Goal: Information Seeking & Learning: Learn about a topic

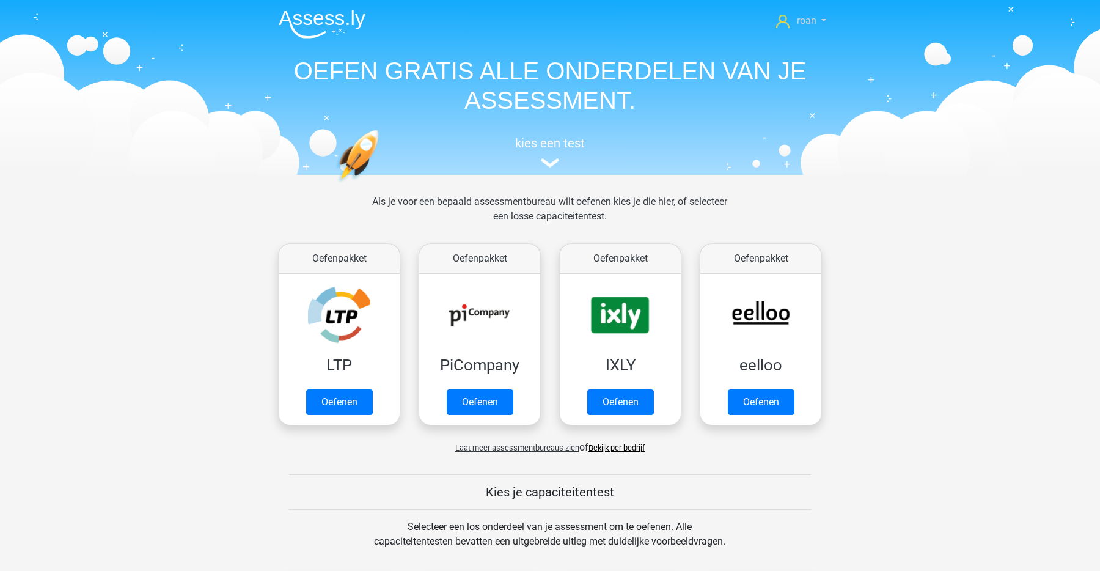
click at [787, 15] on icon at bounding box center [782, 21] width 13 height 13
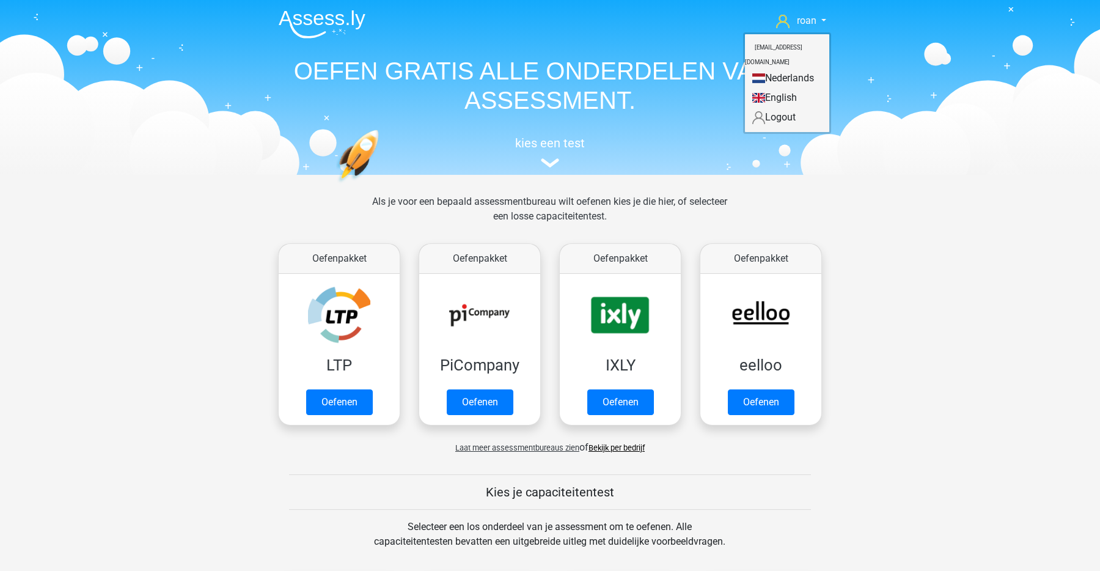
click at [793, 68] on link "Nederlands" at bounding box center [787, 78] width 84 height 20
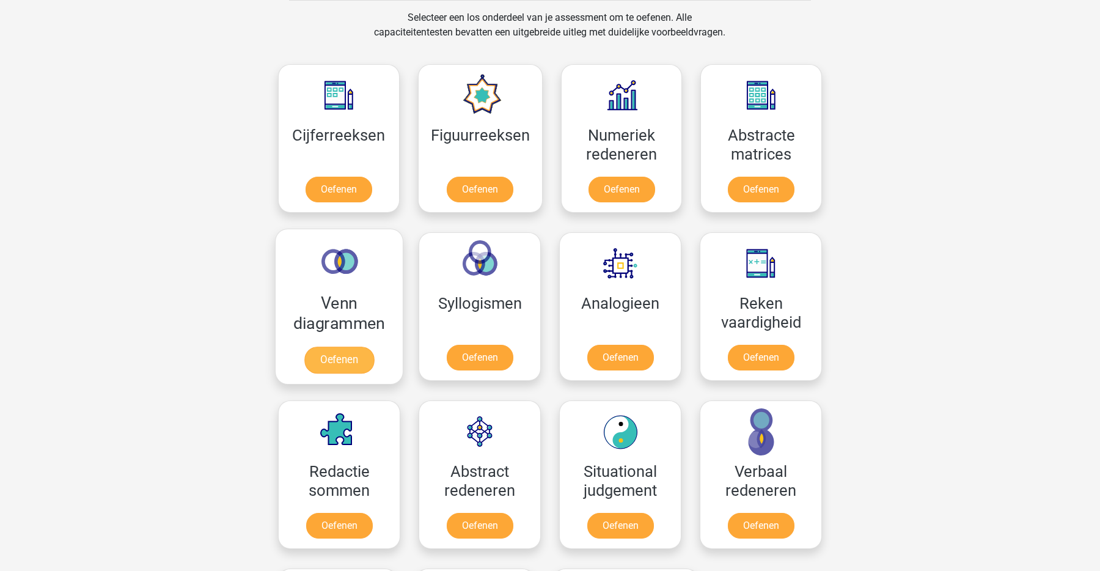
scroll to position [487, 0]
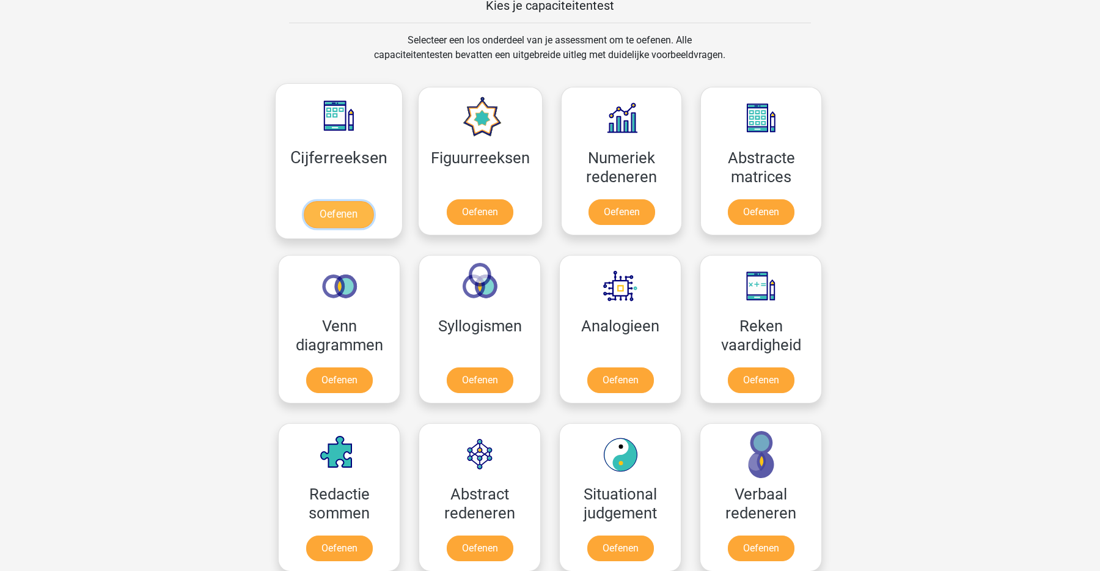
click at [322, 228] on link "Oefenen" at bounding box center [339, 214] width 70 height 27
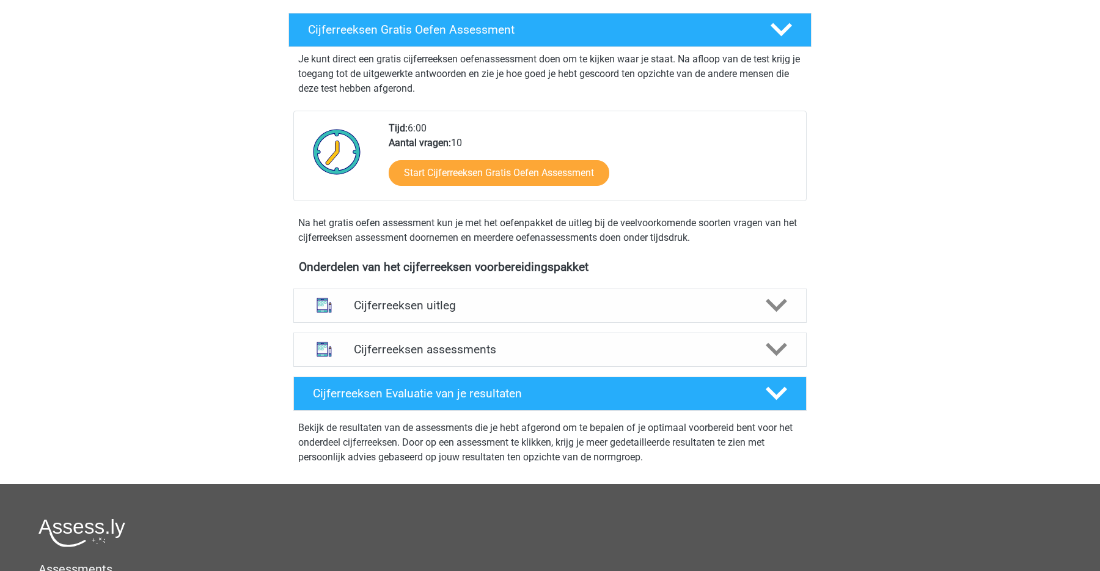
scroll to position [209, 0]
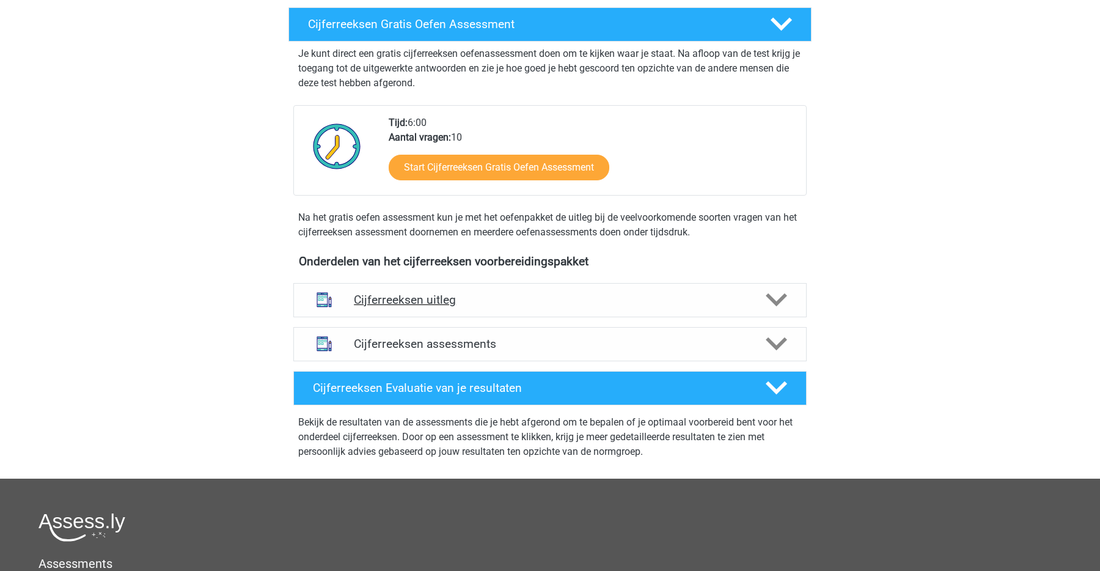
click at [465, 307] on div "Cijferreeksen uitleg" at bounding box center [550, 300] width 514 height 34
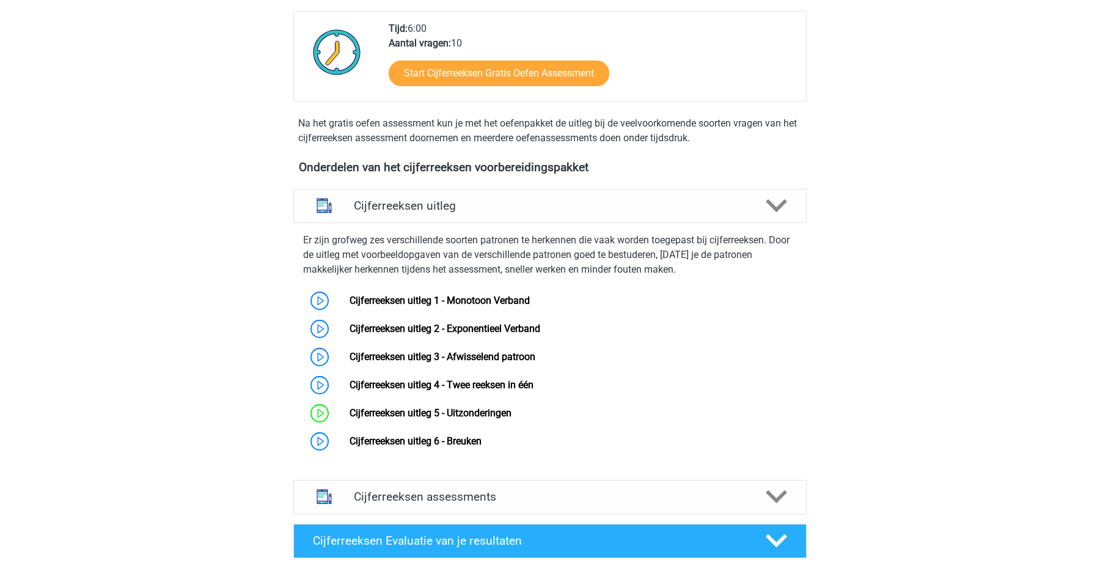
scroll to position [305, 0]
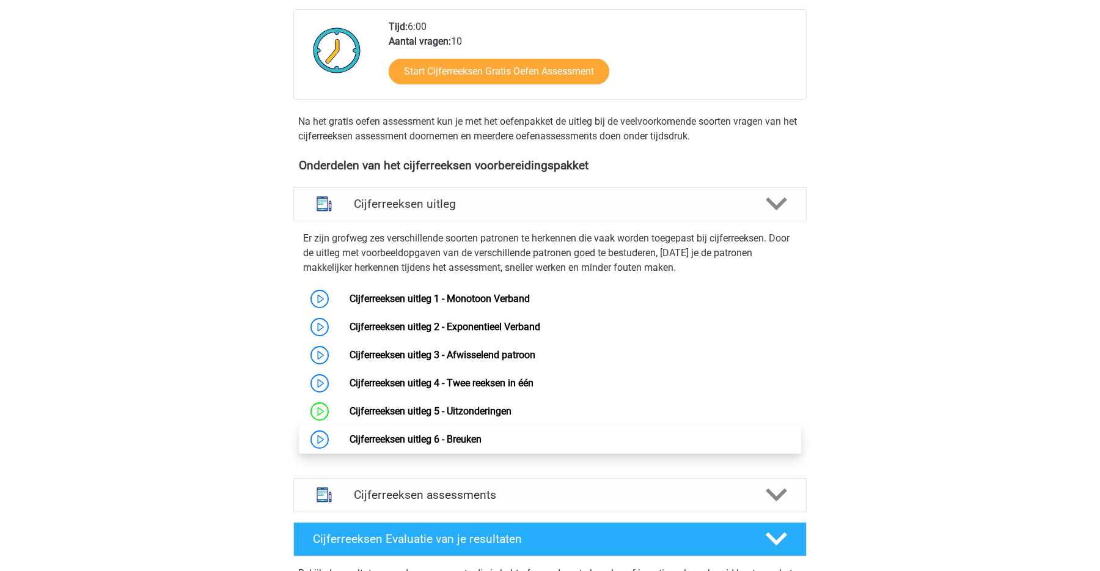
click at [403, 445] on link "Cijferreeksen uitleg 6 - Breuken" at bounding box center [416, 439] width 132 height 12
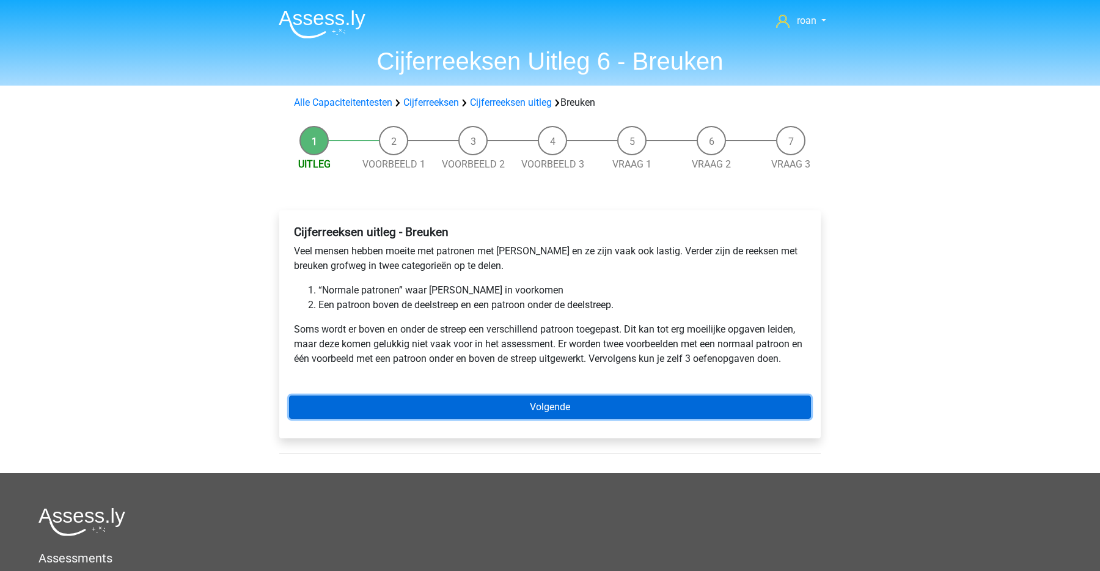
click at [443, 403] on link "Volgende" at bounding box center [550, 407] width 522 height 23
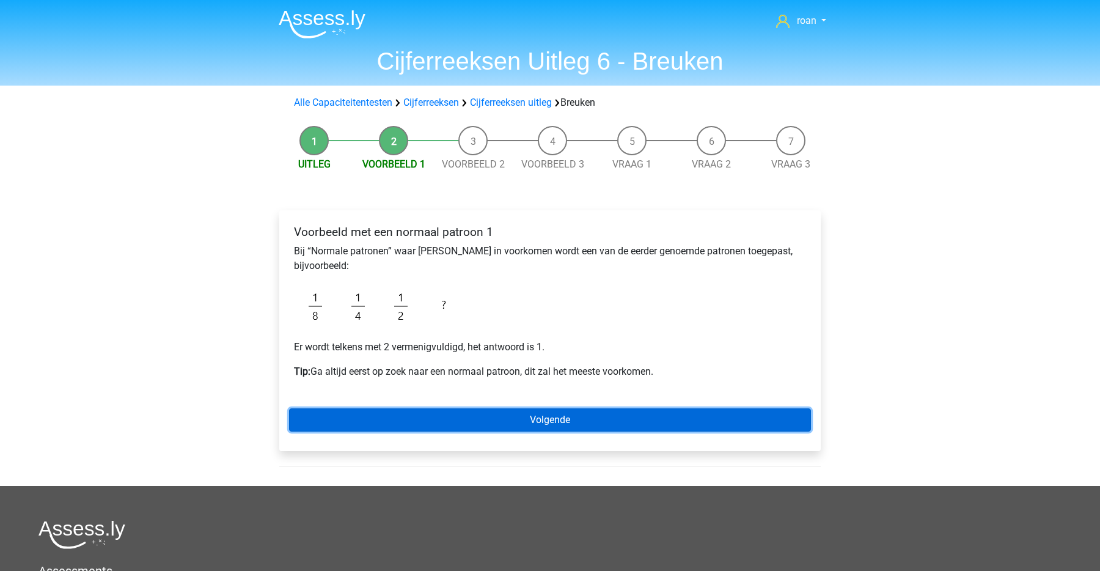
click at [414, 416] on link "Volgende" at bounding box center [550, 419] width 522 height 23
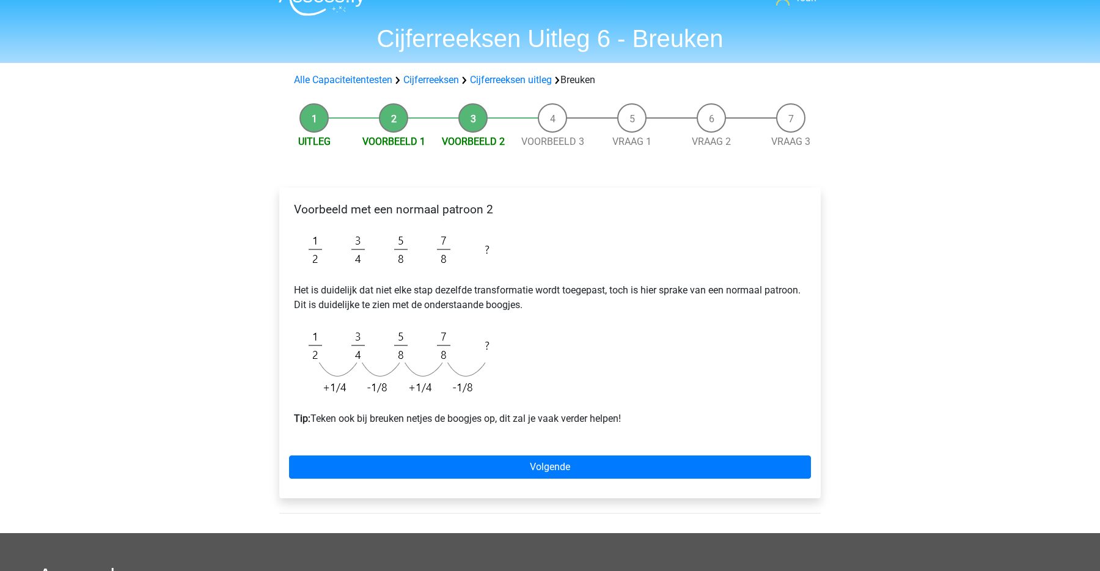
scroll to position [22, 0]
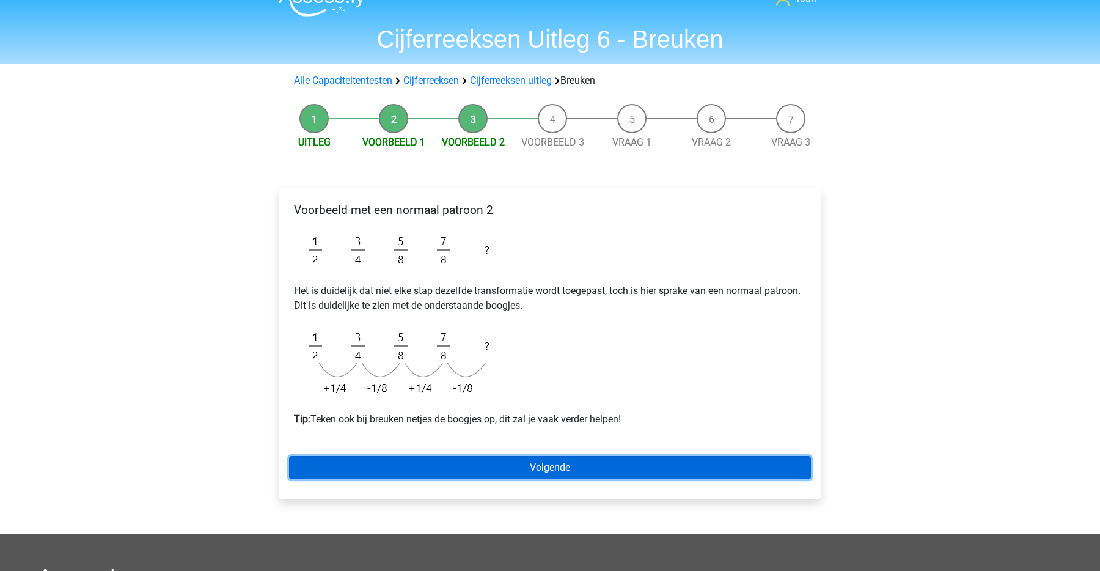
click at [527, 468] on link "Volgende" at bounding box center [550, 467] width 522 height 23
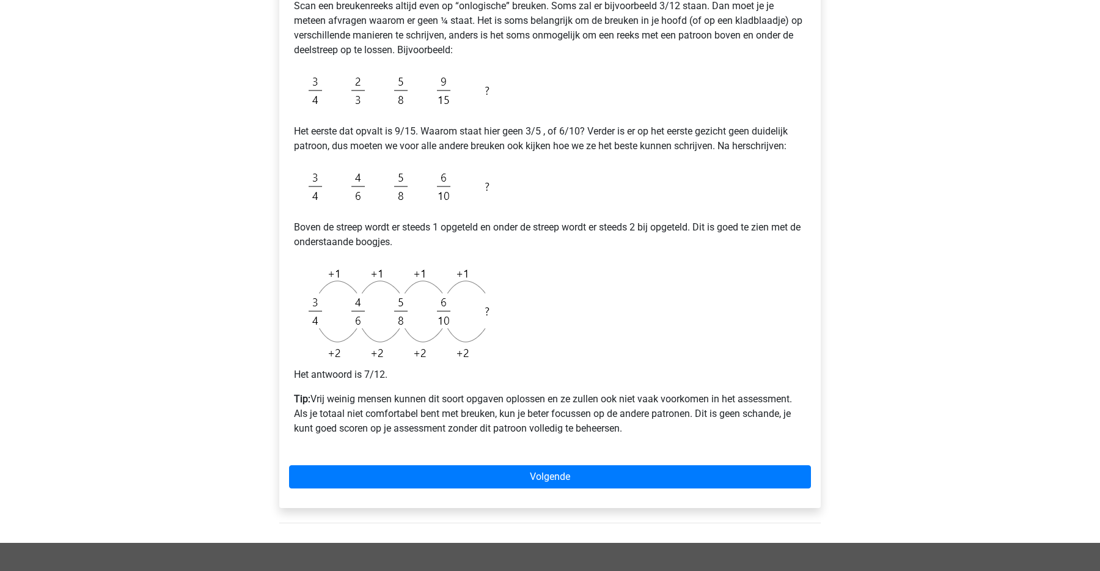
scroll to position [254, 0]
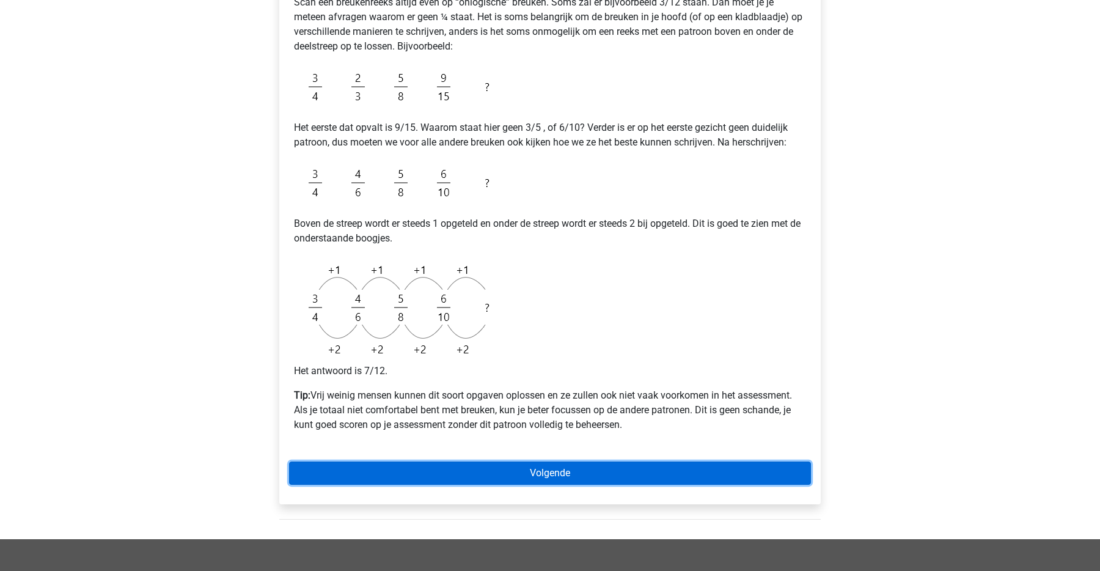
click at [545, 474] on link "Volgende" at bounding box center [550, 473] width 522 height 23
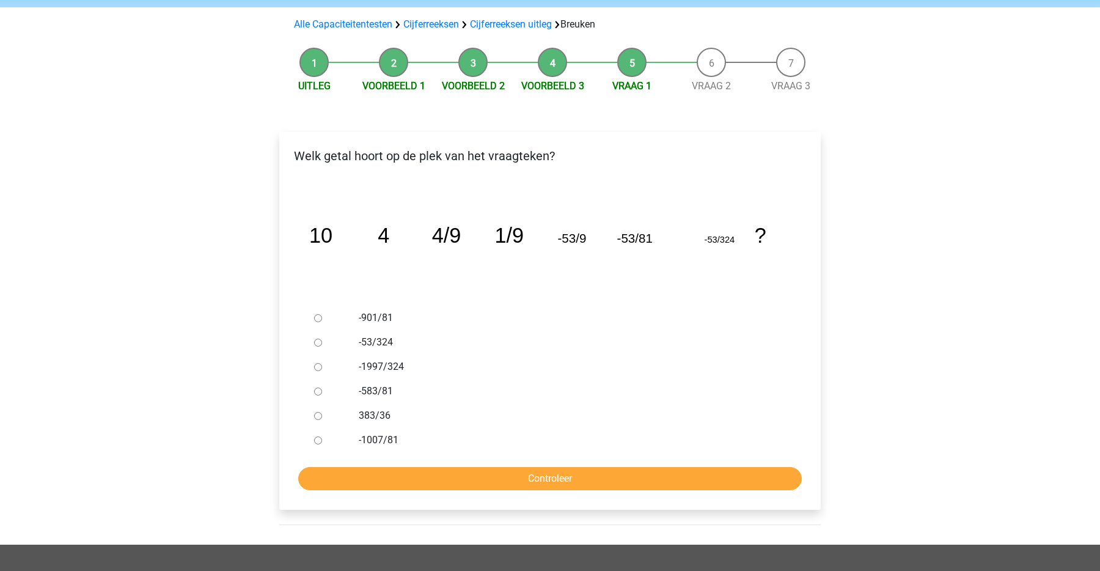
scroll to position [79, 0]
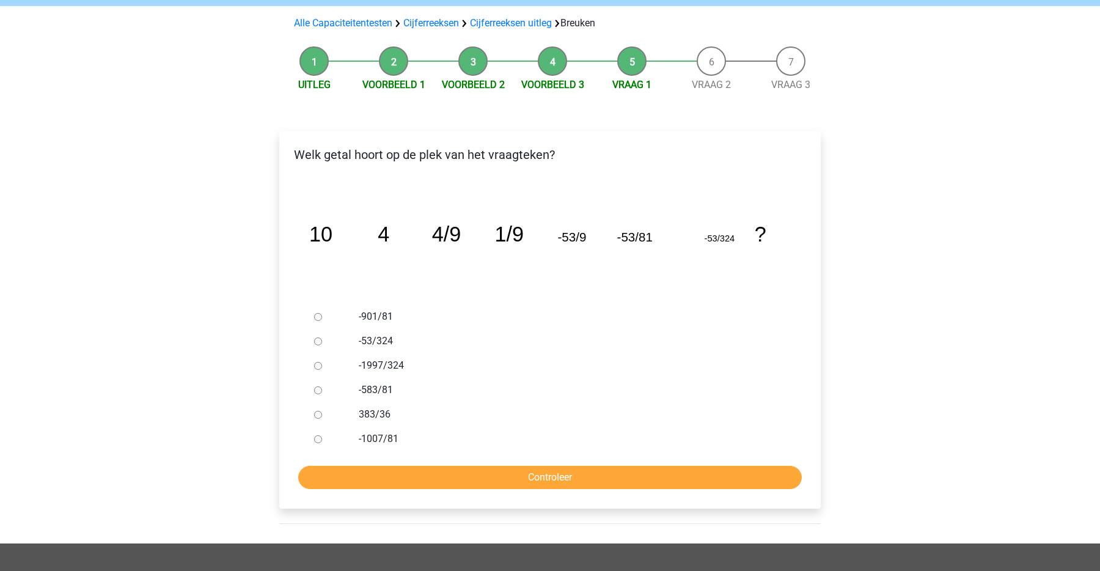
click at [383, 341] on label "-53/324" at bounding box center [570, 341] width 423 height 15
click at [322, 341] on input "-53/324" at bounding box center [318, 341] width 8 height 8
radio input "true"
click at [380, 361] on label "-1997/324" at bounding box center [570, 365] width 423 height 15
click at [322, 362] on input "-1997/324" at bounding box center [318, 366] width 8 height 8
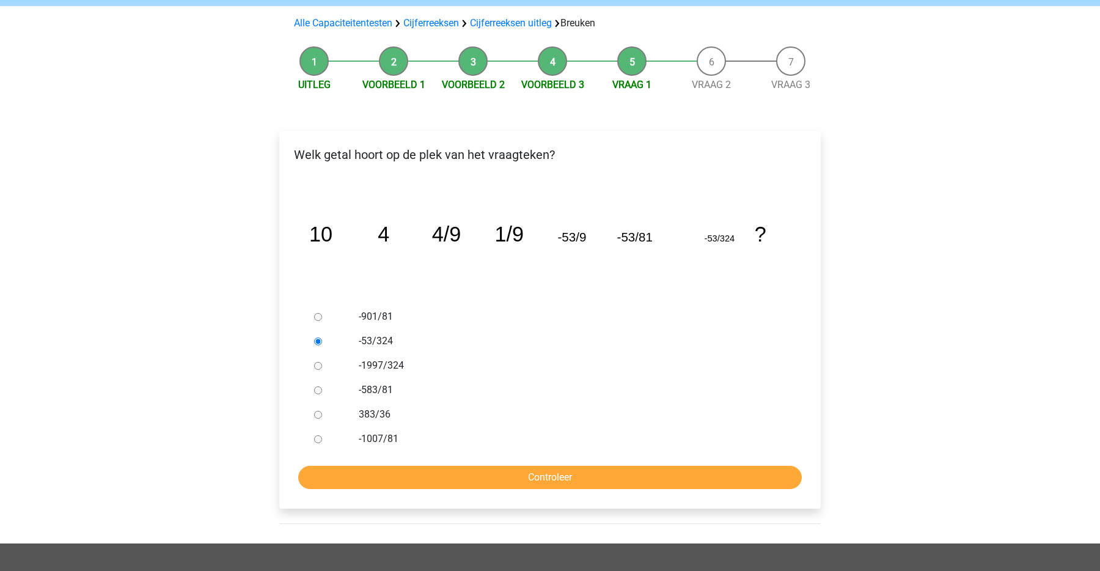
radio input "true"
click at [474, 478] on input "Controleer" at bounding box center [550, 477] width 504 height 23
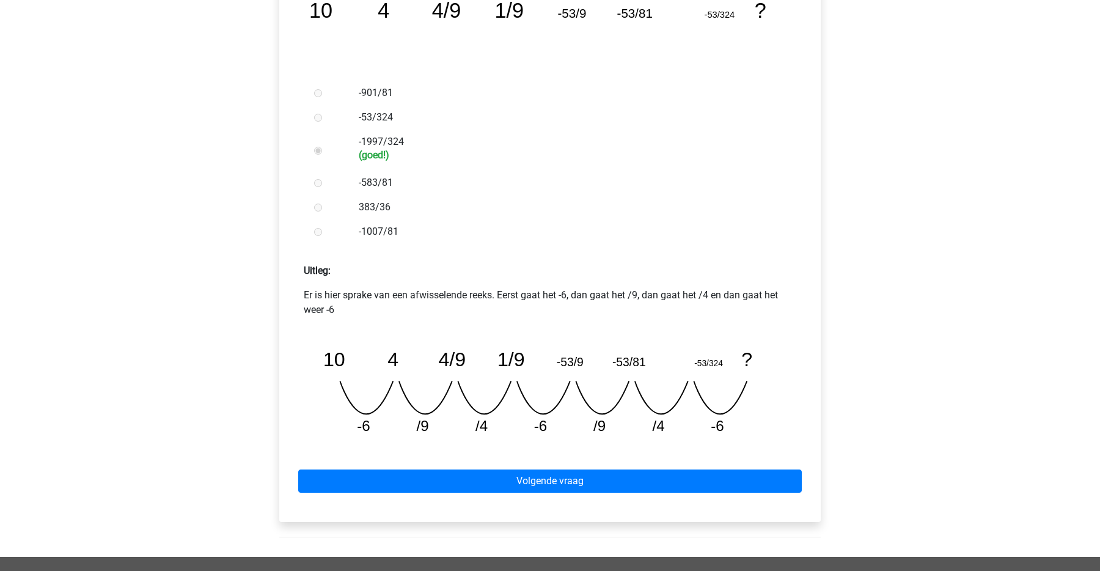
scroll to position [306, 0]
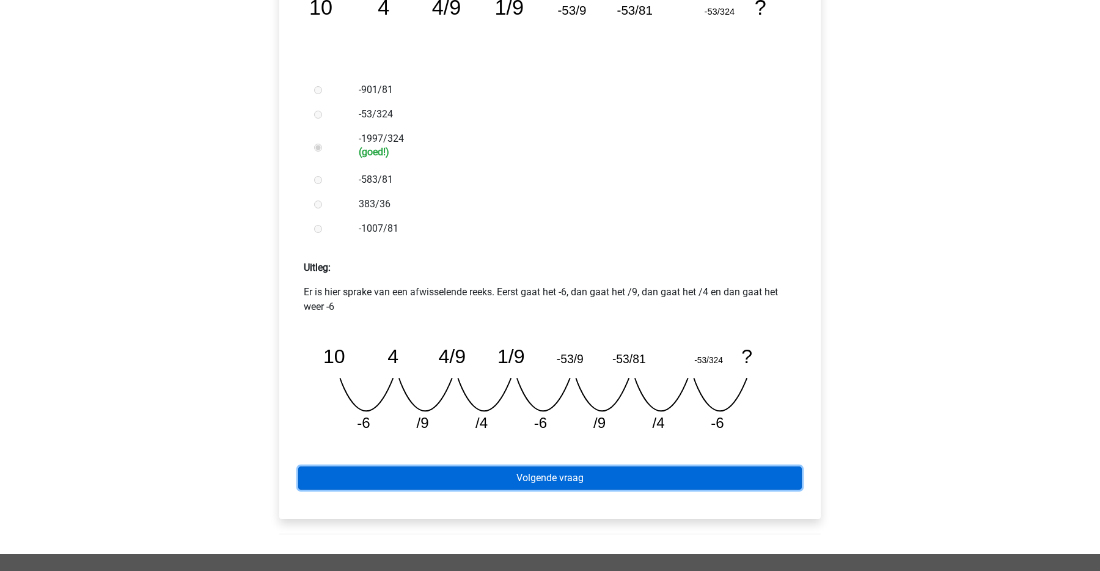
click at [433, 479] on link "Volgende vraag" at bounding box center [550, 477] width 504 height 23
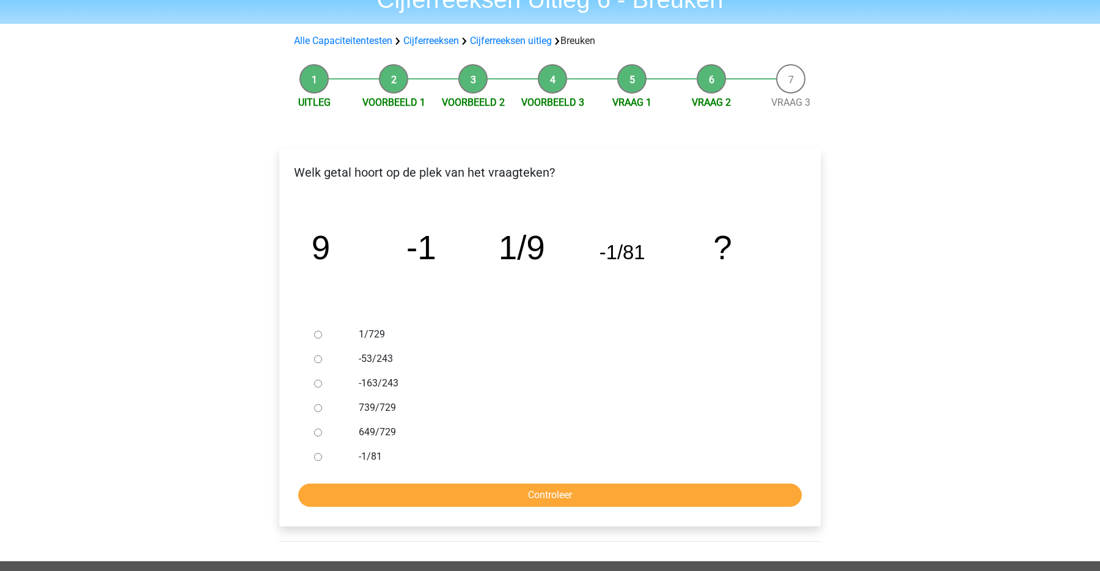
scroll to position [62, 0]
click at [377, 383] on label "-163/243" at bounding box center [570, 382] width 423 height 15
click at [322, 383] on input "-163/243" at bounding box center [318, 383] width 8 height 8
radio input "true"
click at [397, 488] on input "Controleer" at bounding box center [550, 494] width 504 height 23
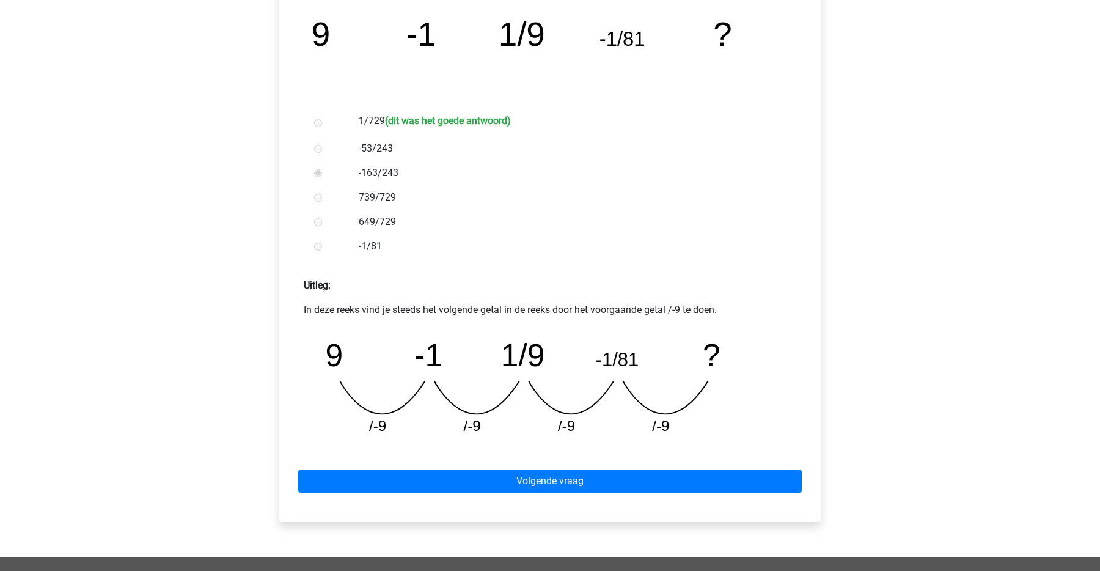
scroll to position [282, 0]
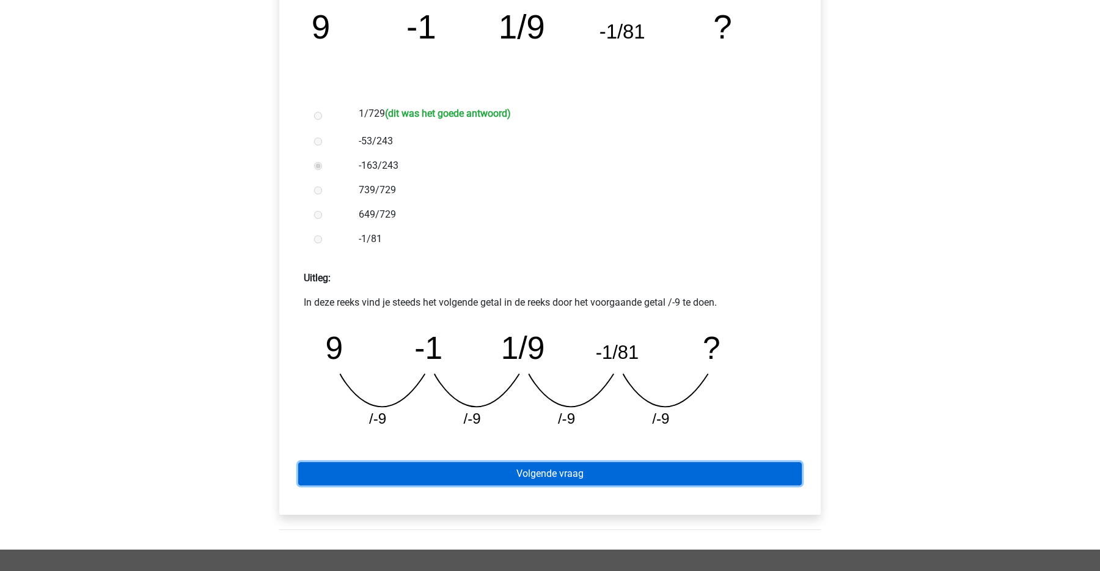
click at [560, 469] on link "Volgende vraag" at bounding box center [550, 473] width 504 height 23
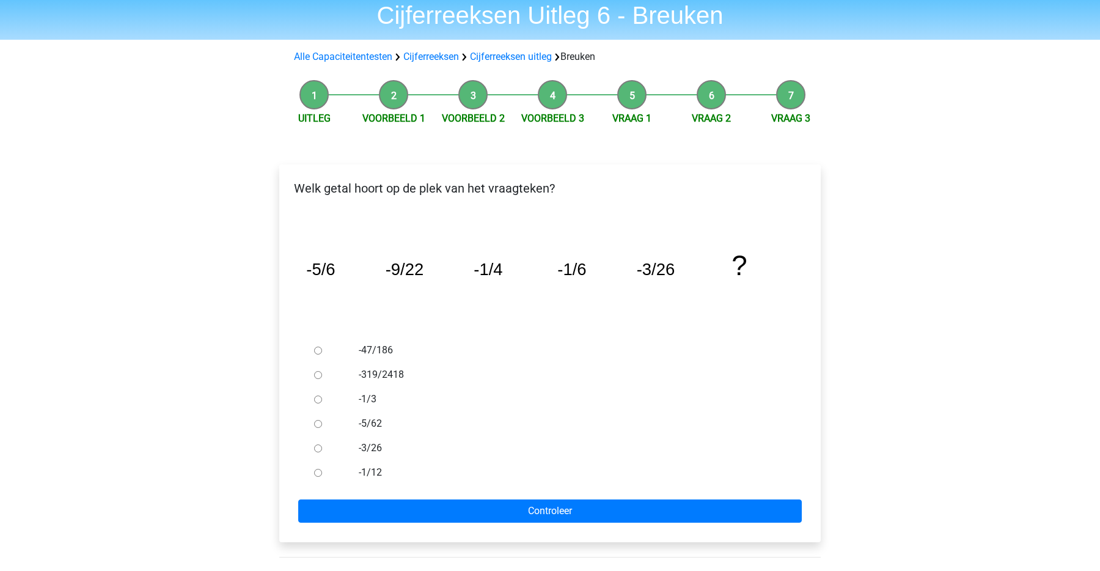
scroll to position [46, 0]
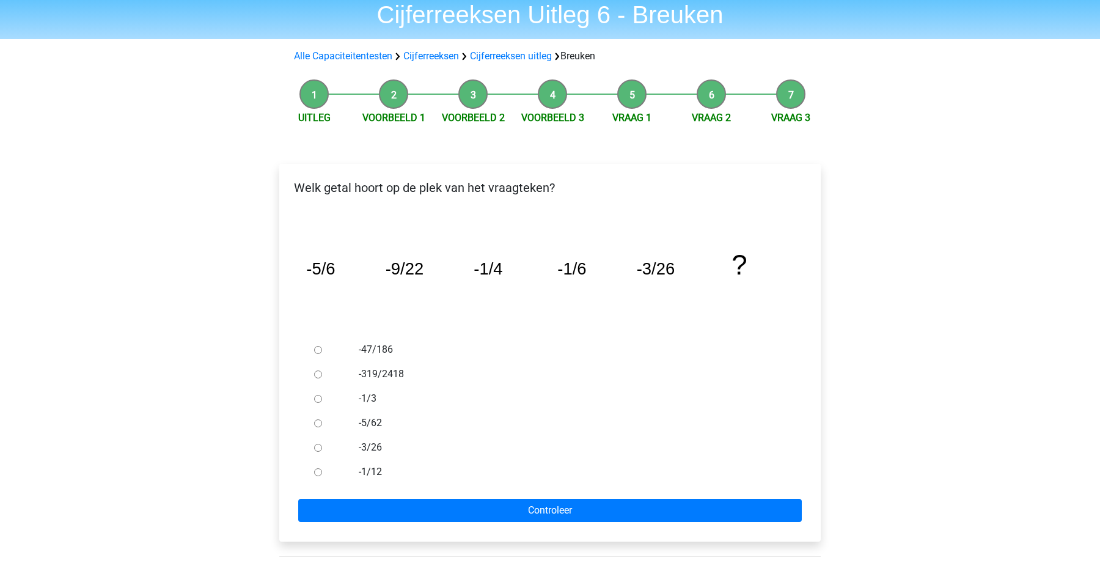
click at [364, 465] on label "-1/12" at bounding box center [570, 472] width 423 height 15
click at [322, 468] on input "-1/12" at bounding box center [318, 472] width 8 height 8
radio input "true"
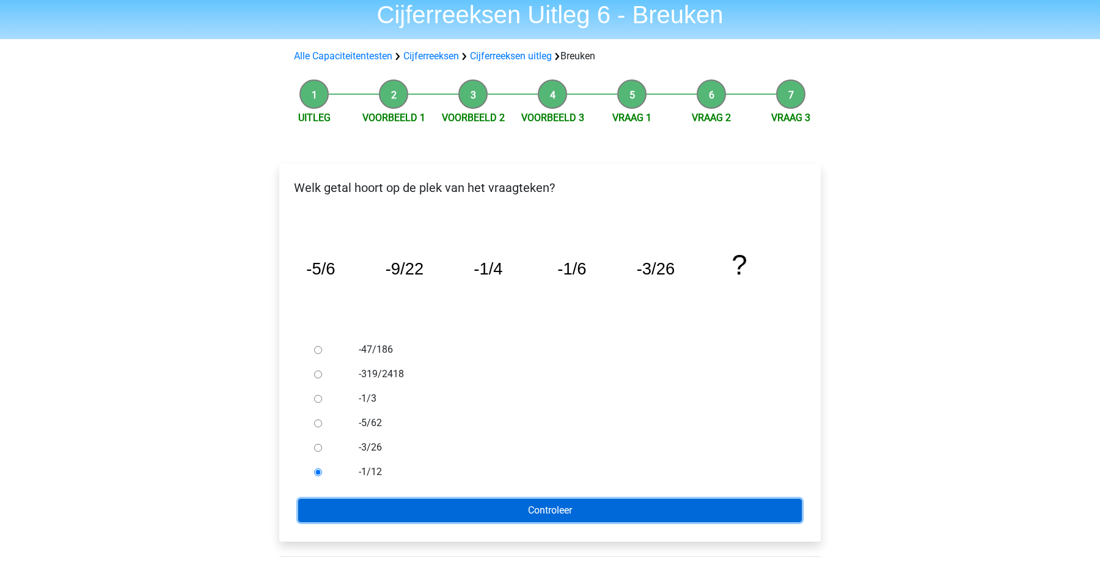
click at [412, 514] on input "Controleer" at bounding box center [550, 510] width 504 height 23
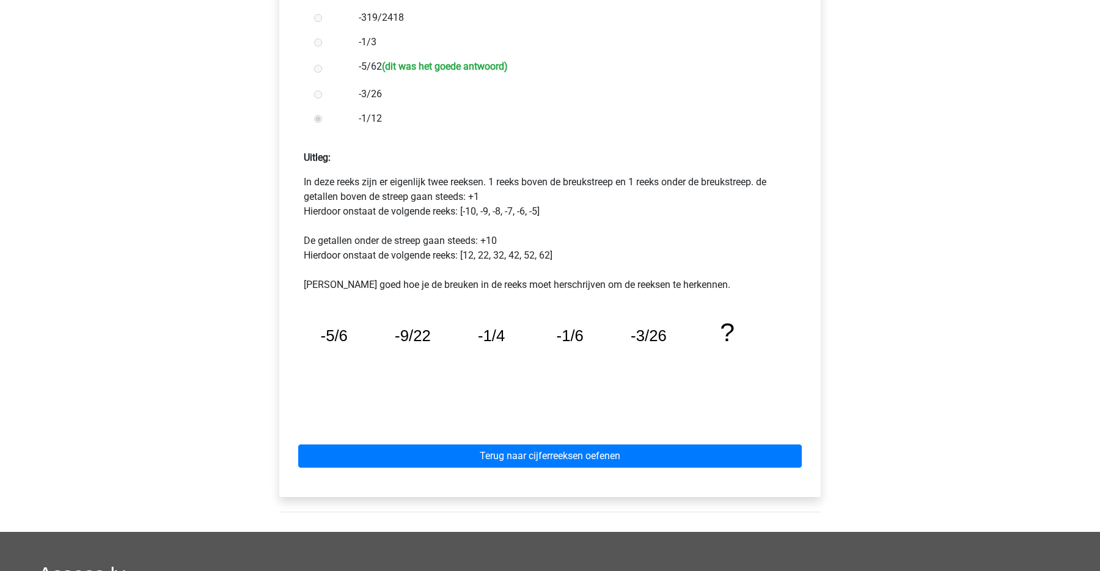
scroll to position [402, 0]
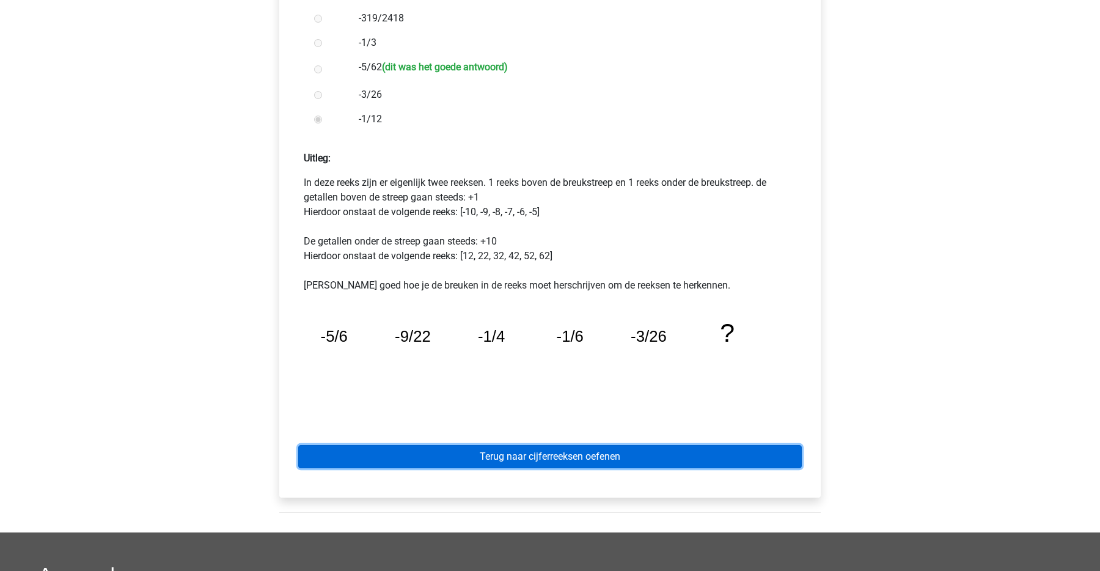
click at [476, 457] on link "Terug naar cijferreeksen oefenen" at bounding box center [550, 456] width 504 height 23
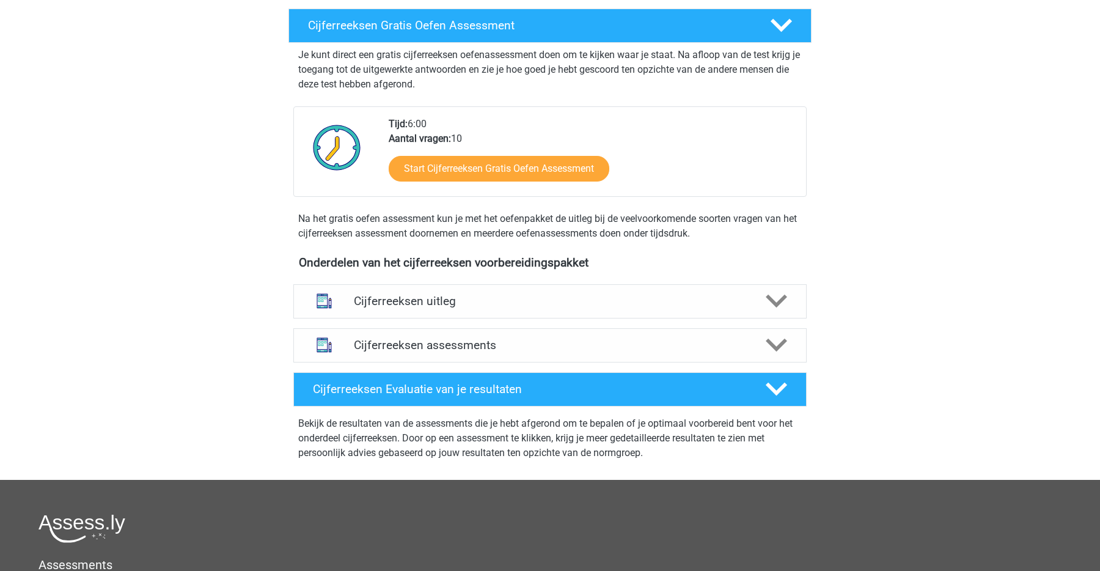
scroll to position [216, 0]
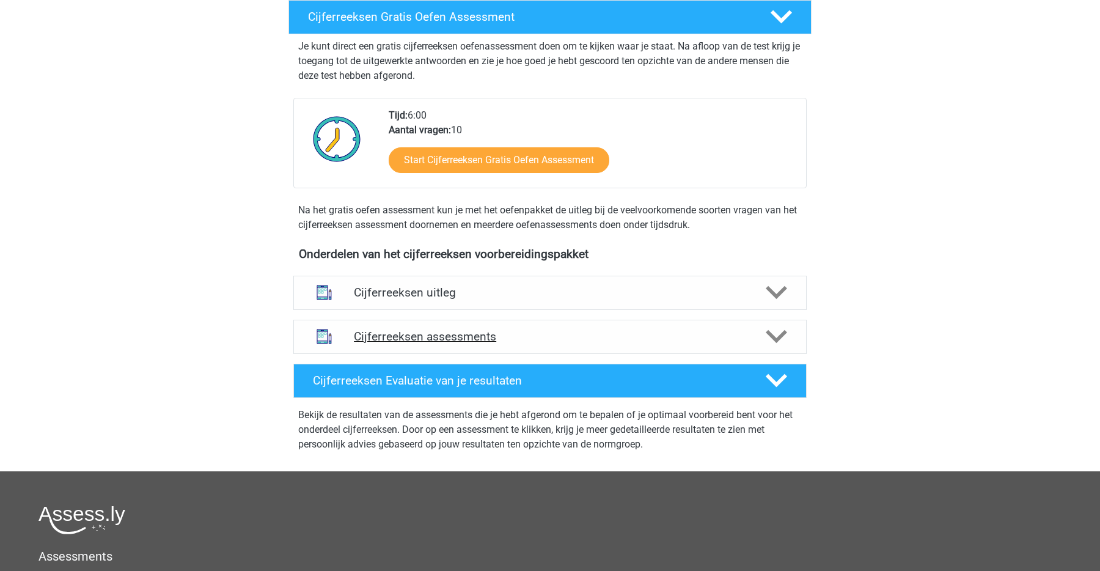
click at [520, 344] on h4 "Cijferreeksen assessments" at bounding box center [550, 336] width 392 height 14
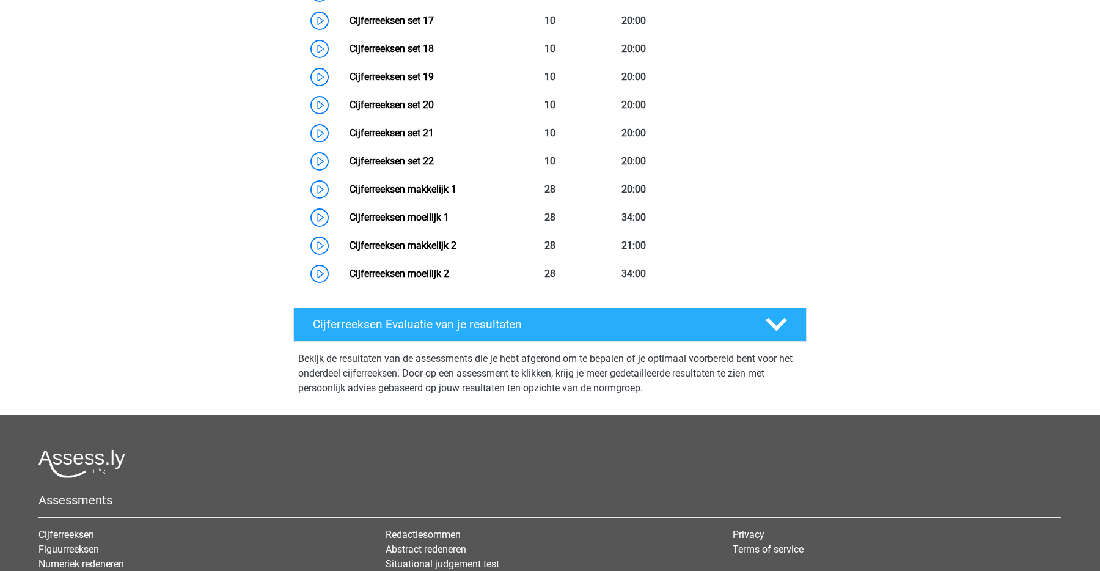
scroll to position [1092, 0]
